Goal: Information Seeking & Learning: Learn about a topic

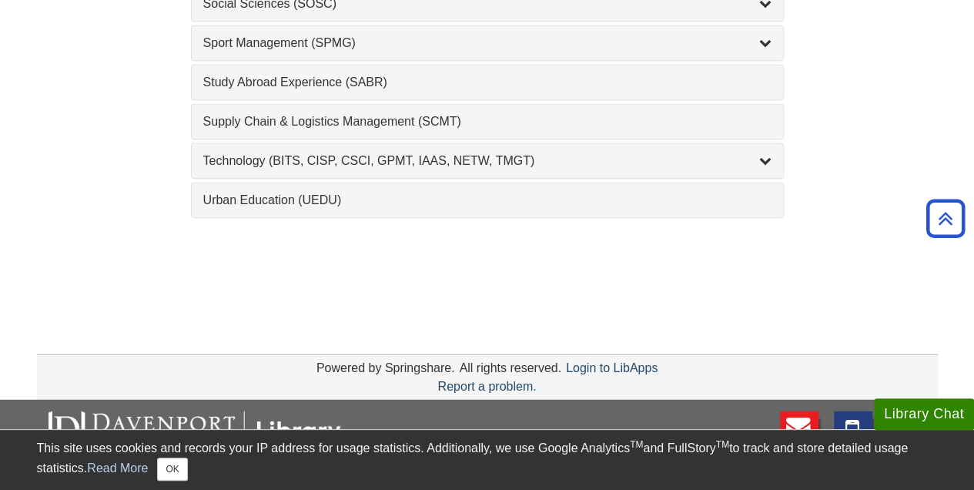
scroll to position [1926, 0]
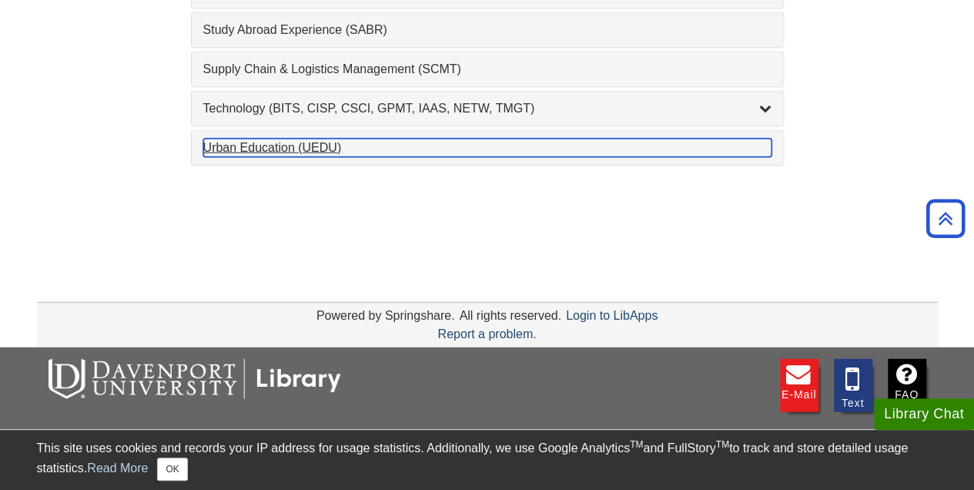
click at [263, 139] on div "Urban Education (UEDU) , 1 guides" at bounding box center [487, 148] width 569 height 18
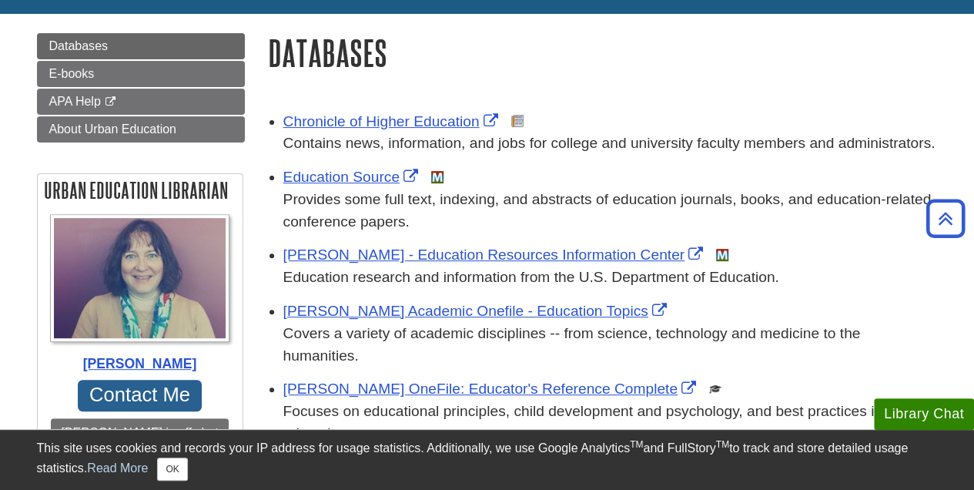
scroll to position [154, 0]
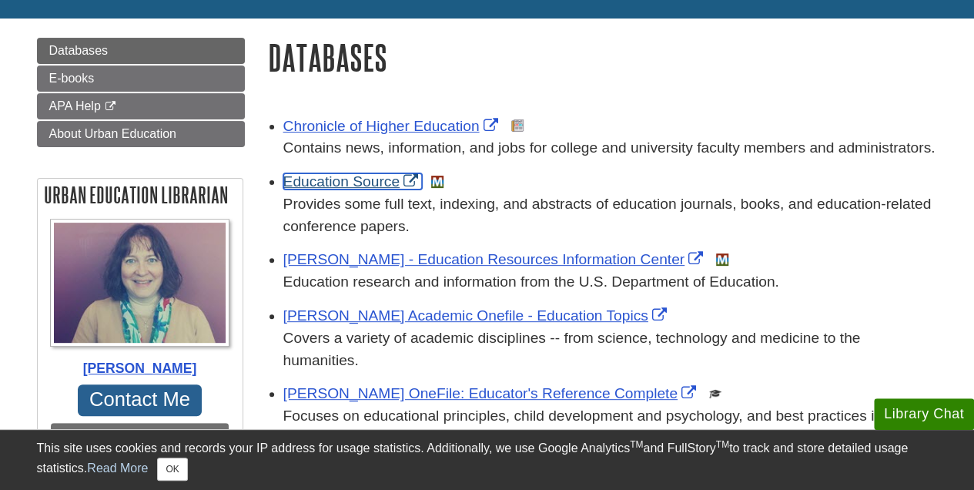
click at [337, 186] on link "Education Source" at bounding box center [352, 181] width 139 height 16
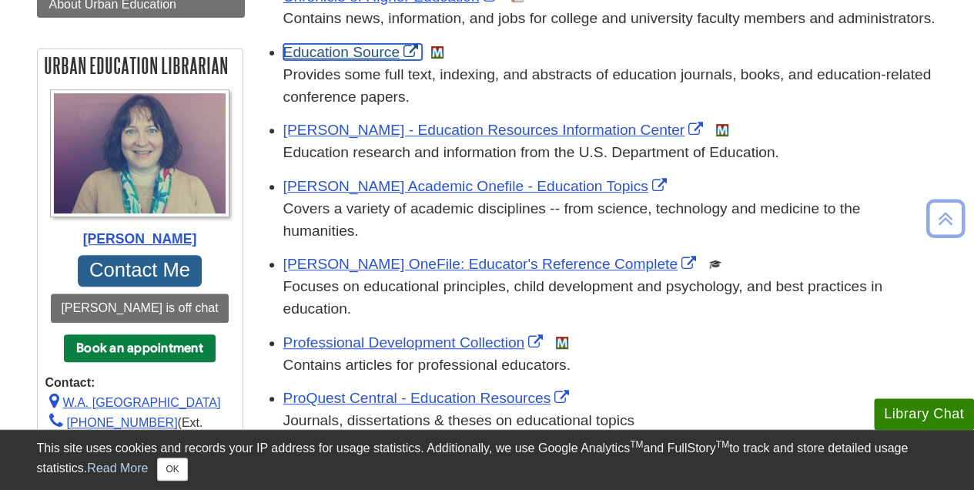
scroll to position [308, 0]
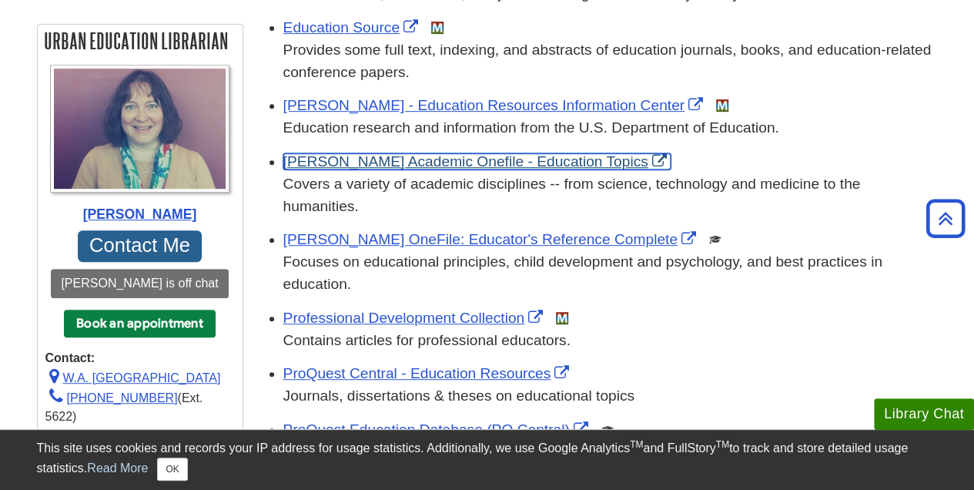
click at [474, 163] on link "Gale Academic Onefile - Education Topics" at bounding box center [476, 161] width 387 height 16
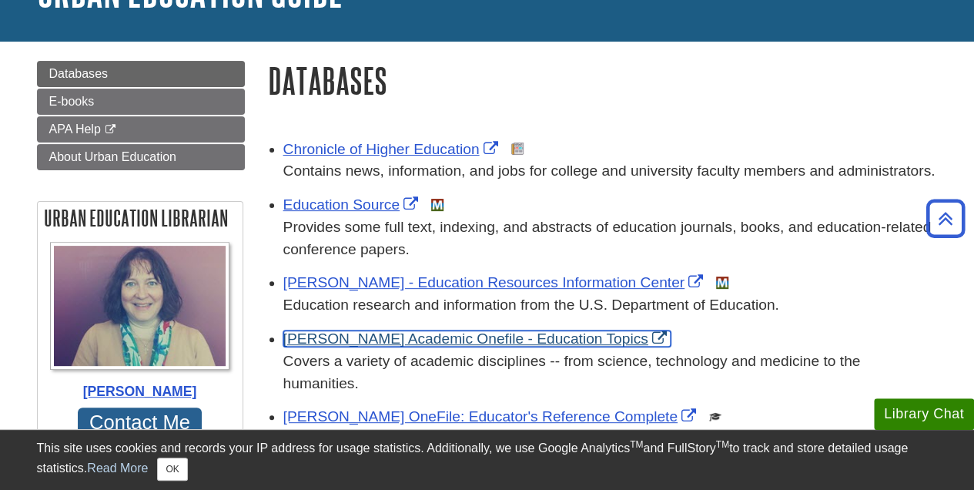
scroll to position [0, 0]
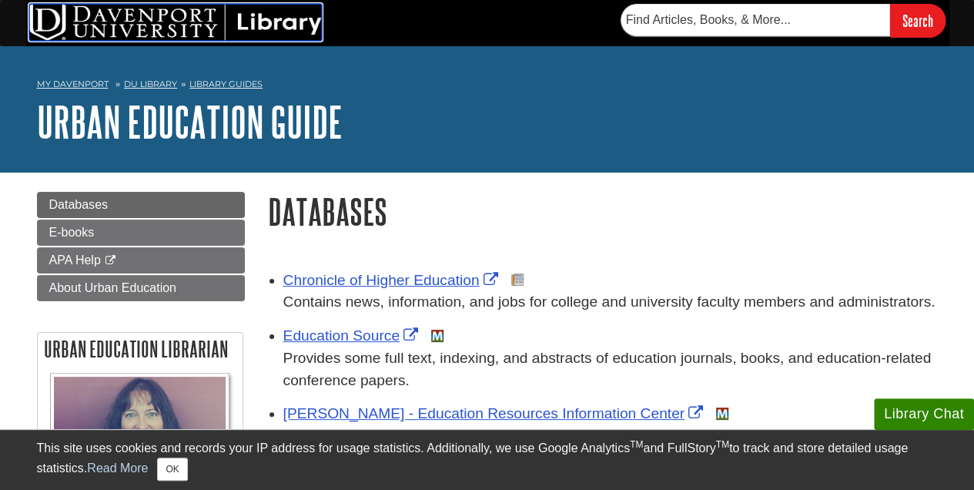
click at [129, 21] on img at bounding box center [175, 22] width 293 height 37
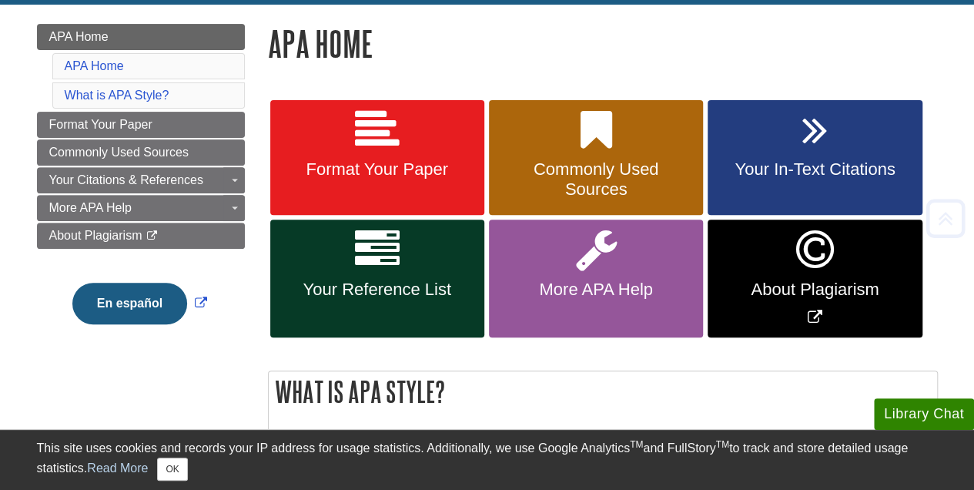
scroll to position [231, 0]
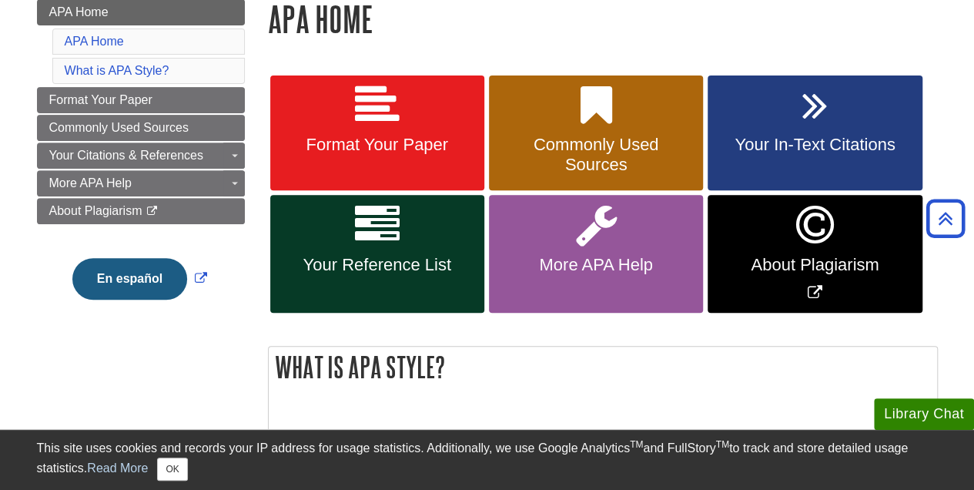
click at [0, 0] on link "References: Articles" at bounding box center [0, 0] width 0 height 0
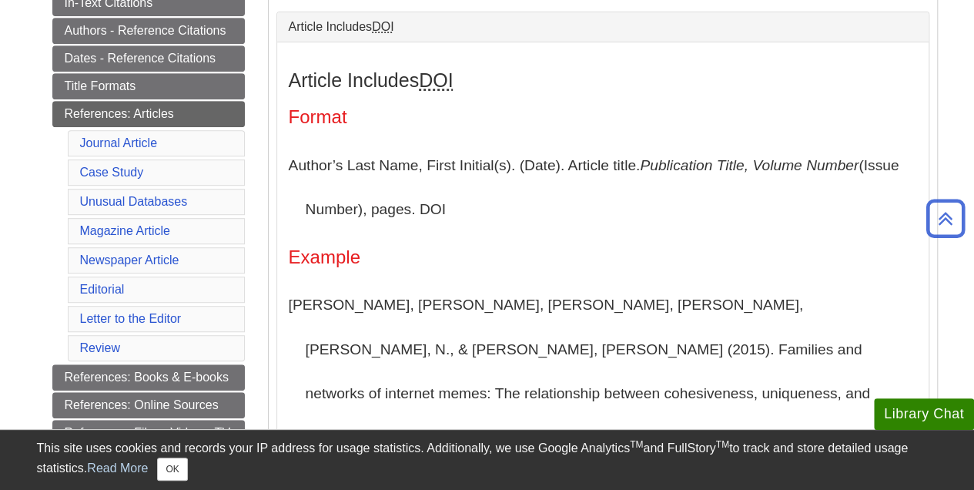
scroll to position [385, 0]
